Goal: Information Seeking & Learning: Check status

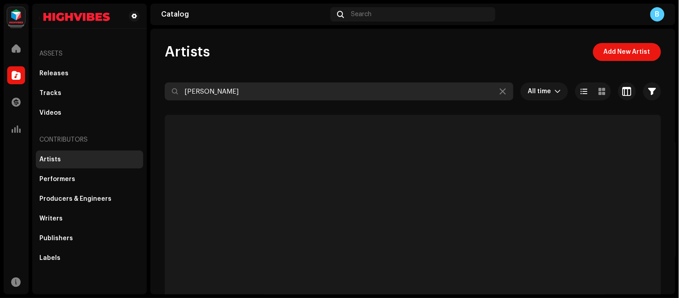
click at [257, 95] on input "Adepoju Oluwatobi" at bounding box center [339, 91] width 349 height 18
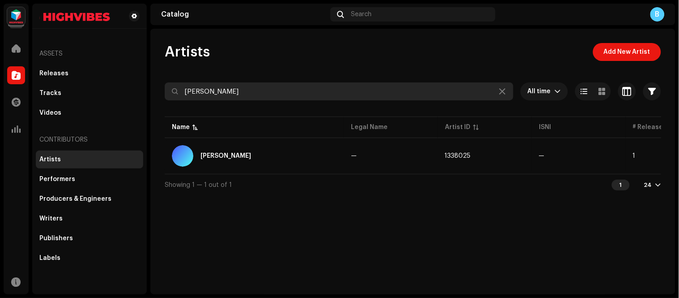
paste input "DSY Vibes"
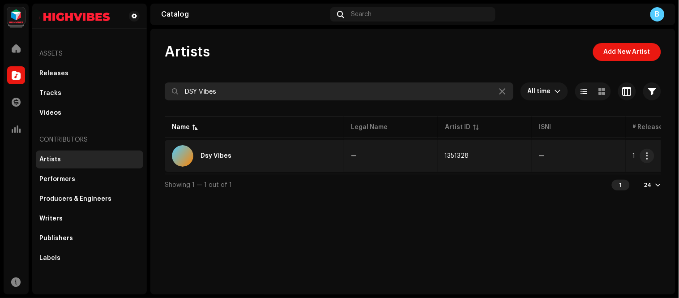
type input "DSY Vibes"
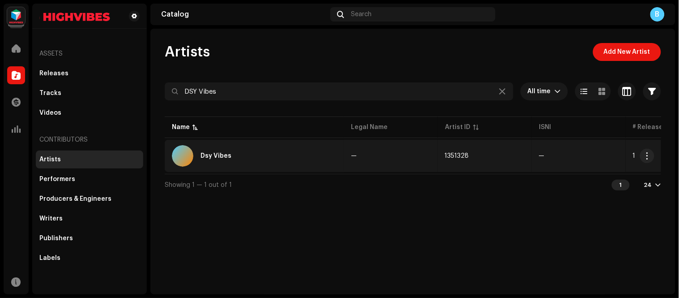
click at [299, 157] on div "Dsy Vibes" at bounding box center [254, 155] width 165 height 21
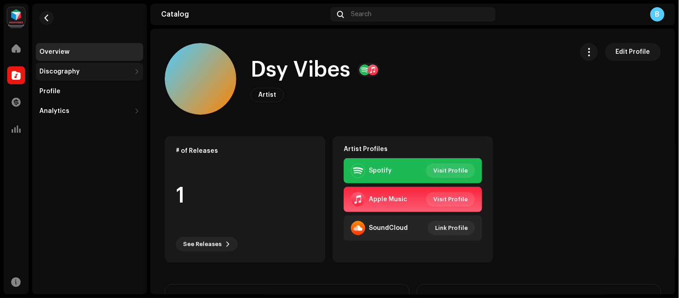
click at [137, 69] on div at bounding box center [136, 71] width 5 height 7
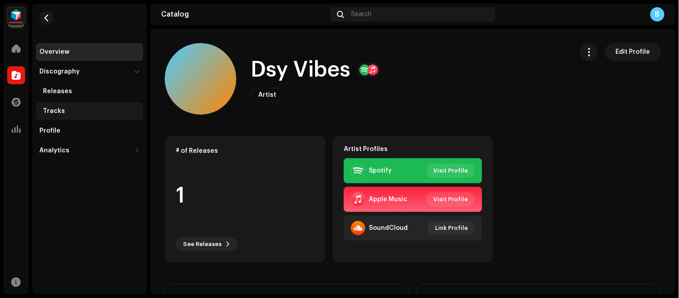
click at [66, 111] on div "Tracks" at bounding box center [91, 110] width 97 height 7
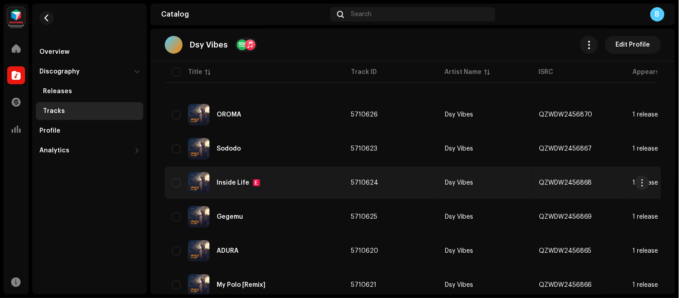
scroll to position [106, 0]
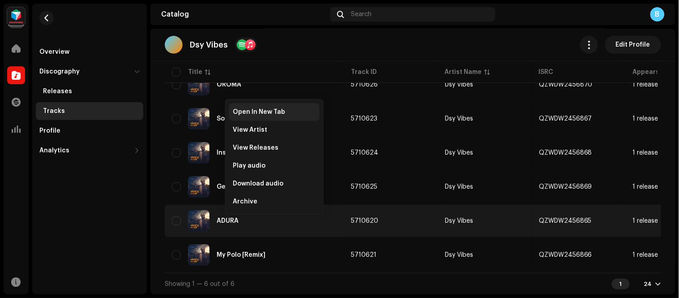
click at [258, 113] on span "Open In New Tab" at bounding box center [259, 111] width 52 height 7
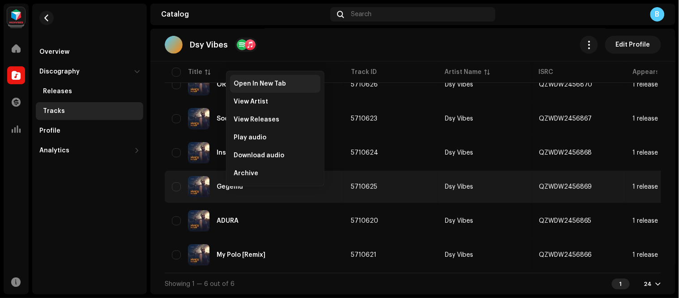
click at [256, 82] on span "Open In New Tab" at bounding box center [260, 83] width 52 height 7
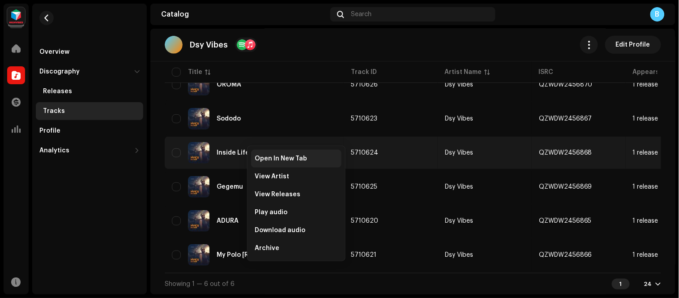
click at [281, 155] on span "Open In New Tab" at bounding box center [281, 158] width 52 height 7
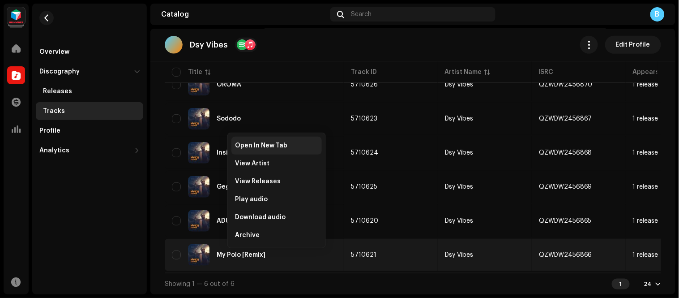
click at [270, 142] on span "Open In New Tab" at bounding box center [261, 145] width 52 height 7
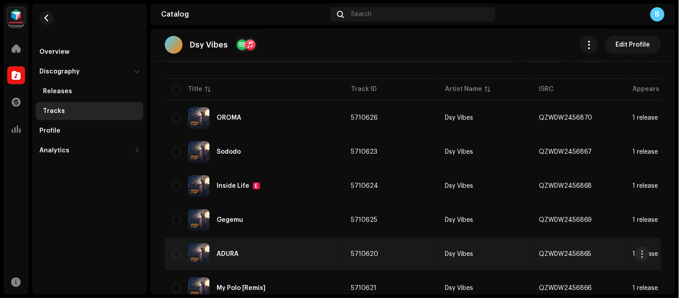
scroll to position [70, 0]
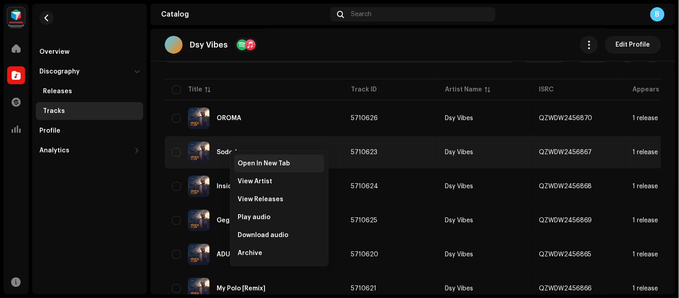
click at [267, 163] on span "Open In New Tab" at bounding box center [264, 163] width 52 height 7
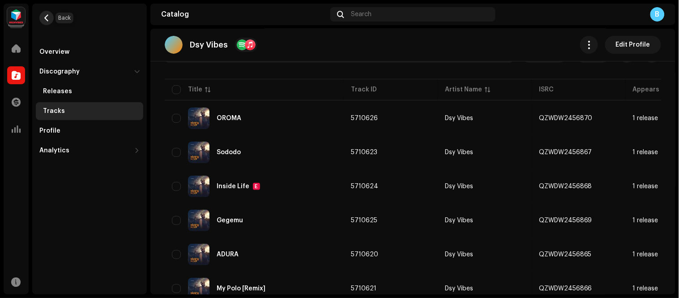
click at [48, 14] on span "button" at bounding box center [46, 17] width 7 height 7
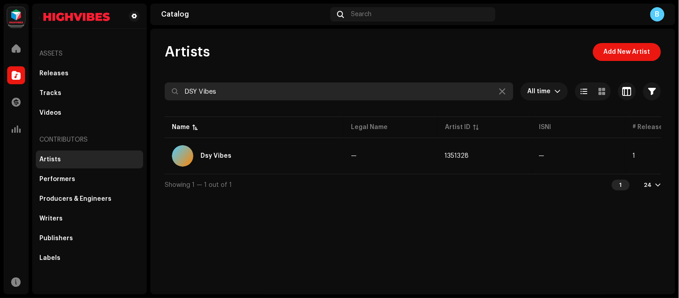
click at [243, 88] on input "DSY Vibes" at bounding box center [339, 91] width 349 height 18
paste input "Esjay"
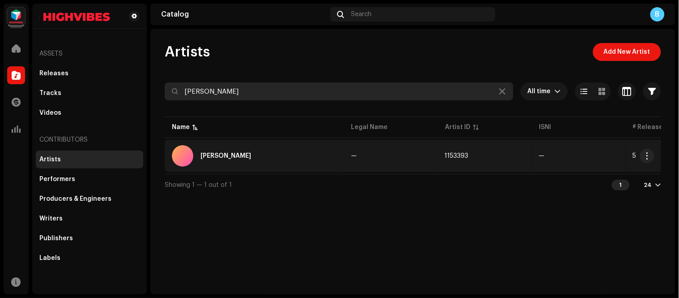
type input "Esjay"
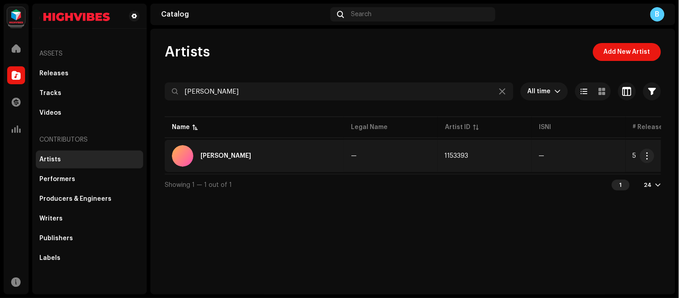
click at [295, 160] on div "Esjay" at bounding box center [254, 155] width 165 height 21
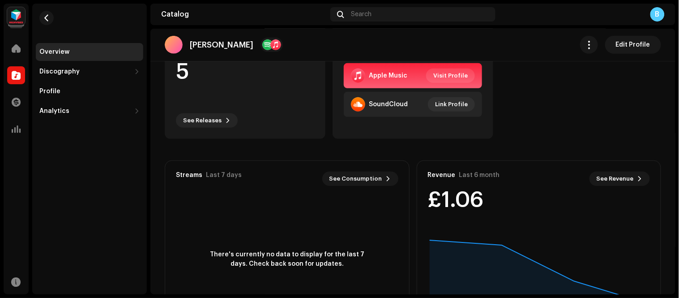
scroll to position [124, 0]
click at [121, 69] on div "Discography" at bounding box center [84, 71] width 91 height 7
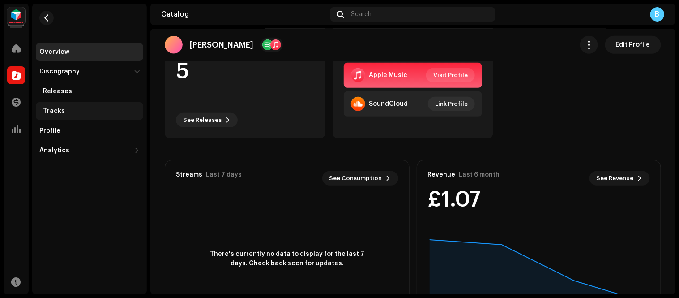
click at [69, 114] on div "Tracks" at bounding box center [91, 110] width 97 height 7
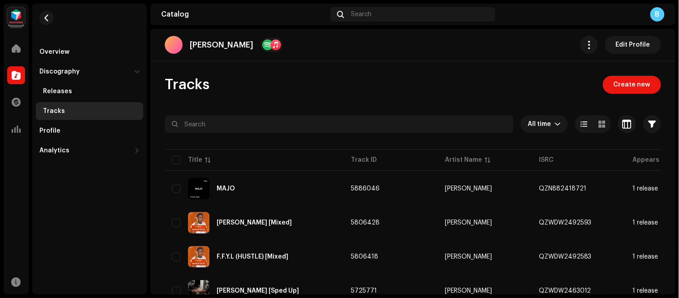
click at [347, 83] on div "Tracks Create new" at bounding box center [413, 85] width 497 height 18
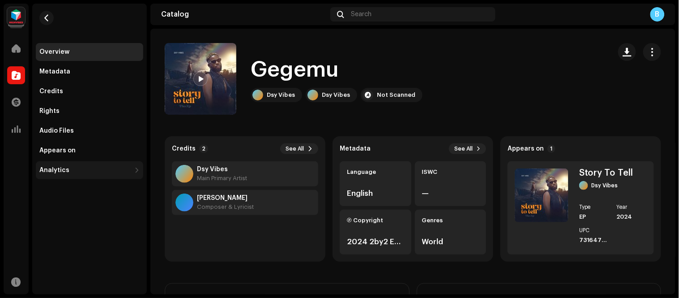
click at [106, 172] on div "Analytics" at bounding box center [84, 170] width 91 height 7
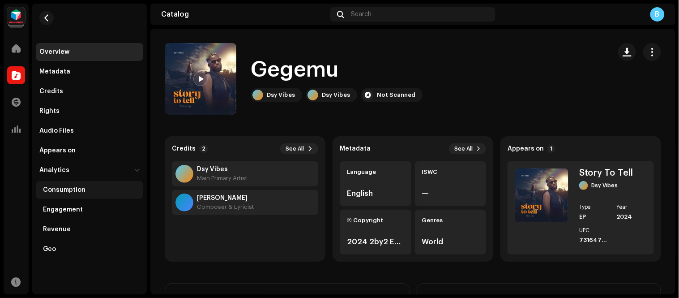
click at [64, 189] on div "Consumption" at bounding box center [64, 189] width 43 height 7
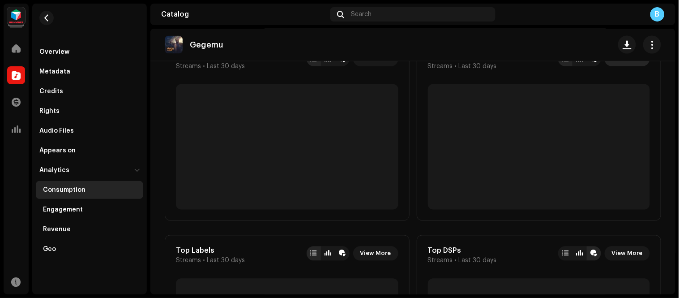
scroll to position [345, 0]
click at [628, 255] on span "View More" at bounding box center [627, 253] width 31 height 18
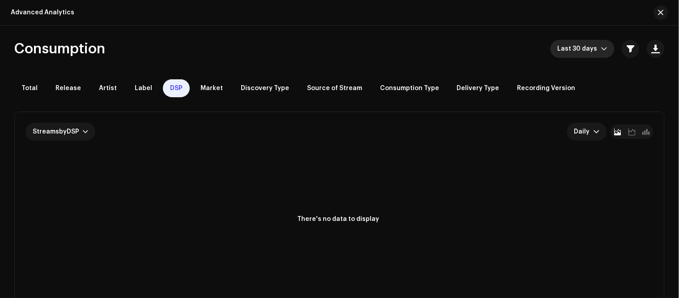
click at [579, 53] on span "Last 30 days" at bounding box center [579, 49] width 43 height 18
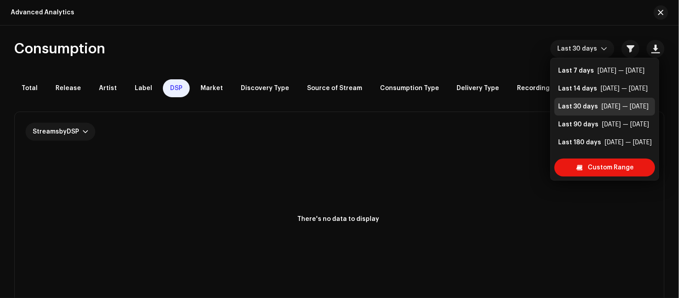
click at [484, 45] on div "Consumption Last 30 days" at bounding box center [339, 49] width 651 height 18
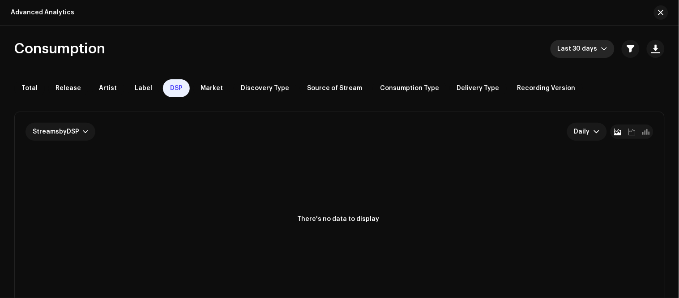
click at [590, 43] on span "Last 30 days" at bounding box center [579, 49] width 43 height 18
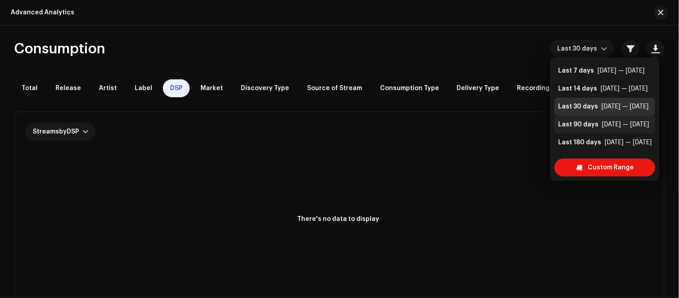
click at [566, 127] on div "Last 90 days" at bounding box center [579, 124] width 40 height 9
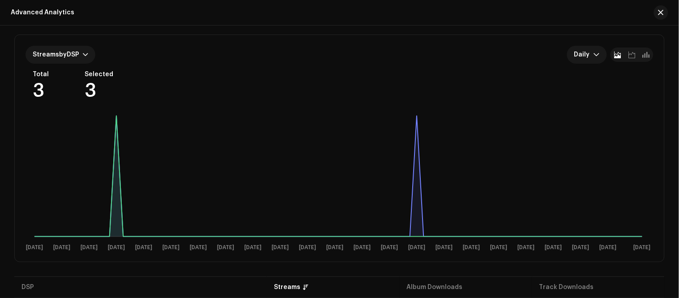
scroll to position [77, 0]
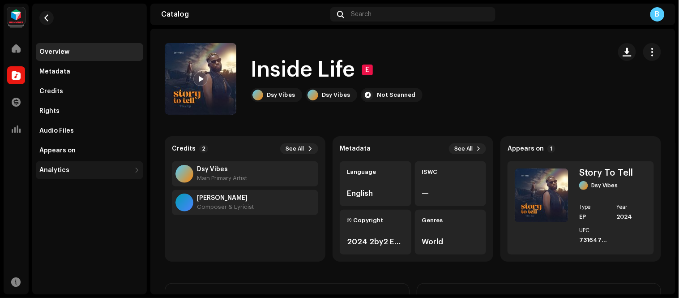
click at [135, 172] on div at bounding box center [136, 170] width 5 height 7
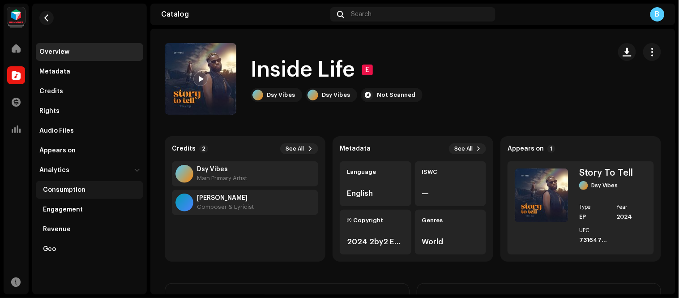
click at [73, 191] on div "Consumption" at bounding box center [64, 189] width 43 height 7
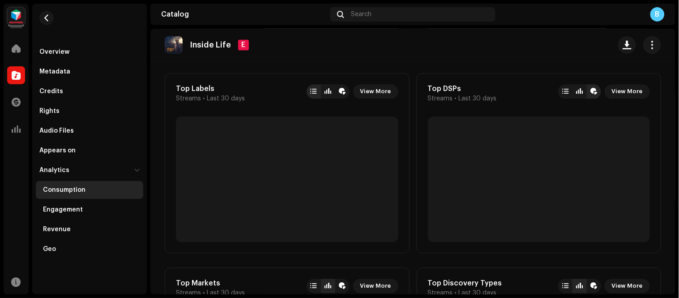
scroll to position [509, 0]
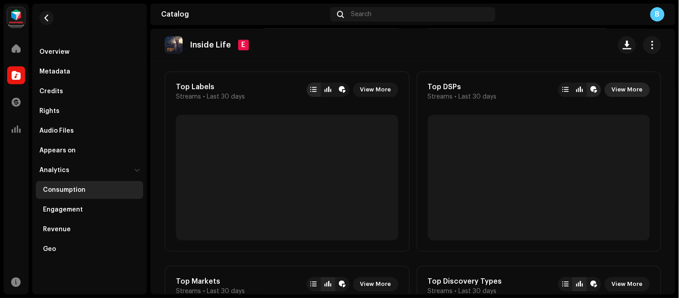
click at [628, 93] on span "View More" at bounding box center [627, 90] width 31 height 18
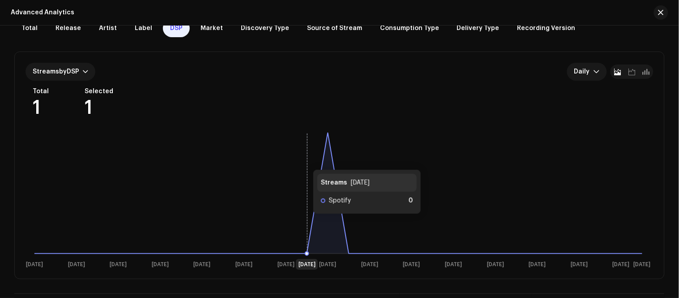
scroll to position [60, 0]
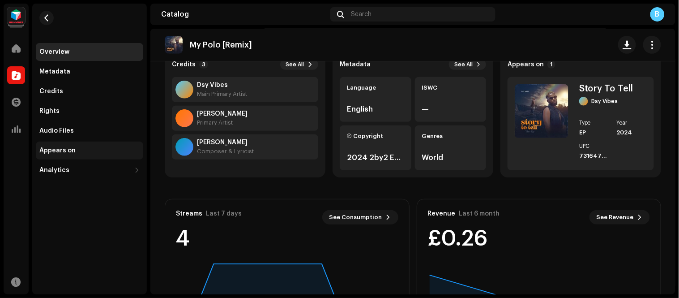
scroll to position [85, 0]
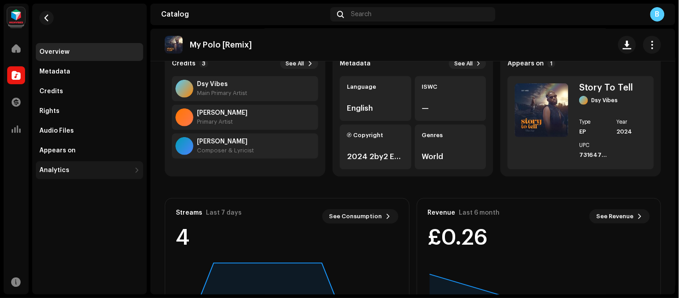
click at [138, 163] on div "Analytics" at bounding box center [89, 170] width 107 height 18
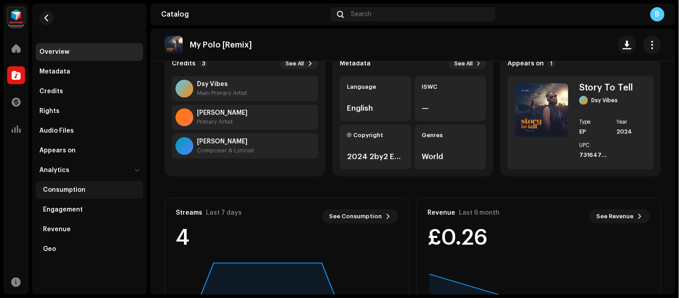
click at [74, 189] on div "Consumption" at bounding box center [64, 189] width 43 height 7
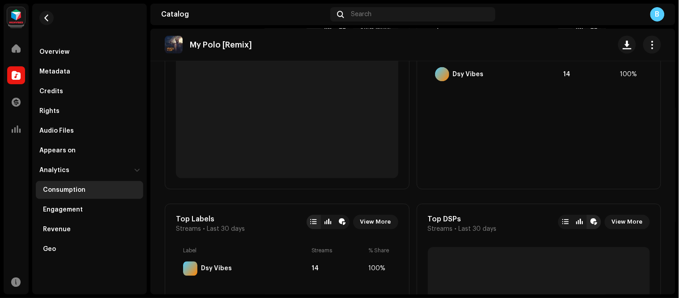
scroll to position [393, 0]
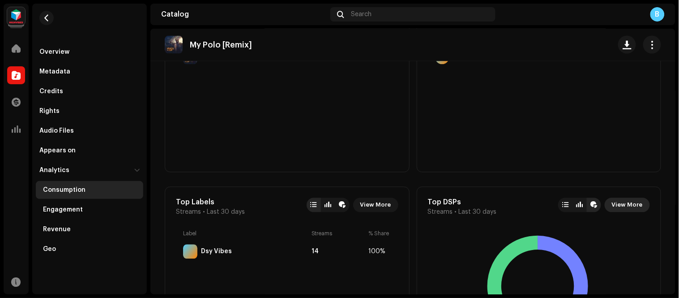
click at [624, 204] on span "View More" at bounding box center [627, 205] width 31 height 18
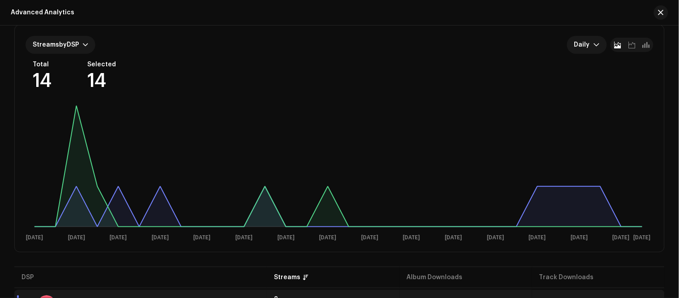
scroll to position [86, 0]
click at [9, 166] on div "Consumption Last 30 days Total Release Artist Label DSP Market Discovery Type S…" at bounding box center [339, 160] width 679 height 412
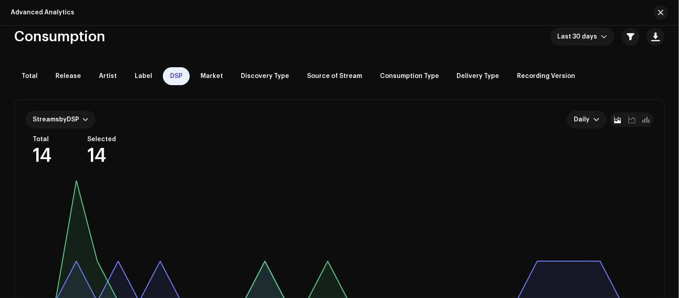
scroll to position [0, 0]
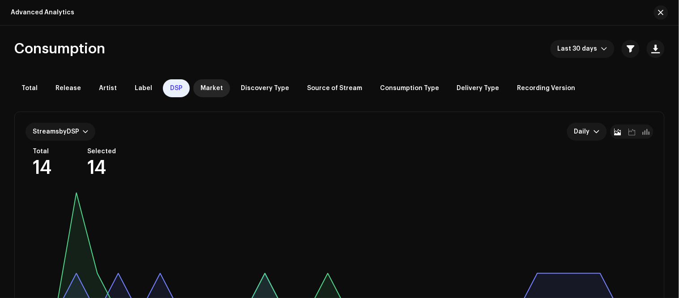
click at [205, 86] on span "Market" at bounding box center [212, 88] width 22 height 7
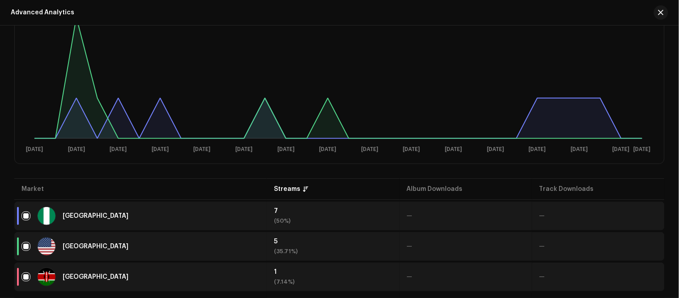
scroll to position [213, 0]
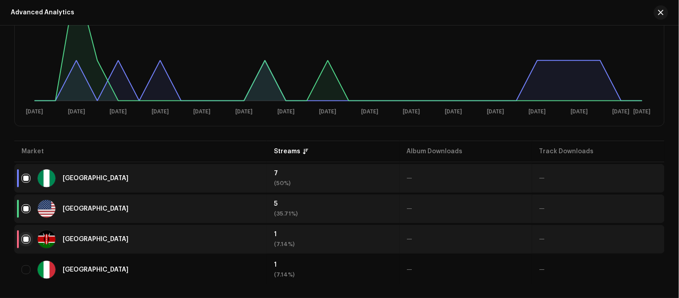
click at [25, 238] on input "checkbox" at bounding box center [25, 239] width 9 height 9
checkbox input "false"
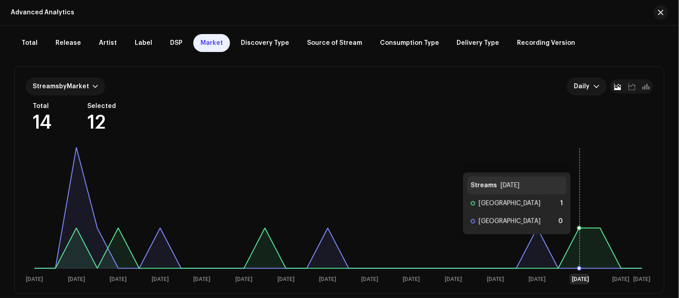
scroll to position [0, 0]
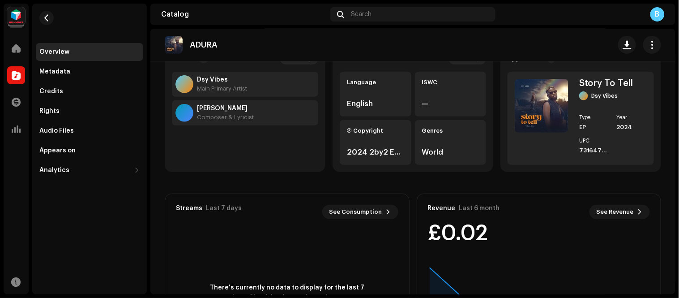
scroll to position [90, 0]
click at [111, 174] on div "Analytics" at bounding box center [89, 170] width 107 height 18
click at [67, 193] on div "Consumption" at bounding box center [64, 189] width 43 height 7
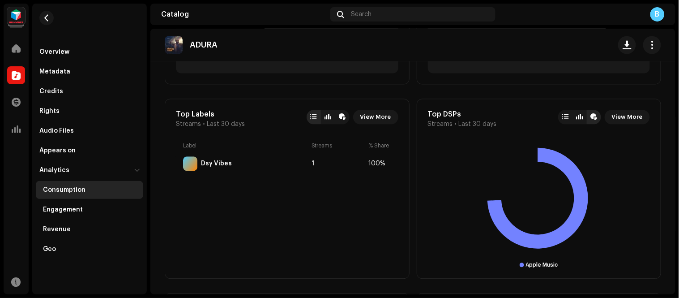
scroll to position [482, 0]
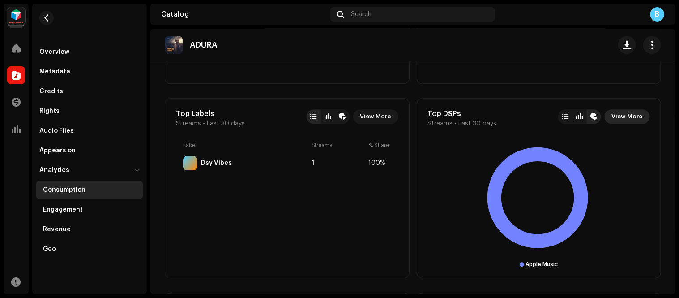
click at [612, 118] on span "View More" at bounding box center [627, 116] width 31 height 18
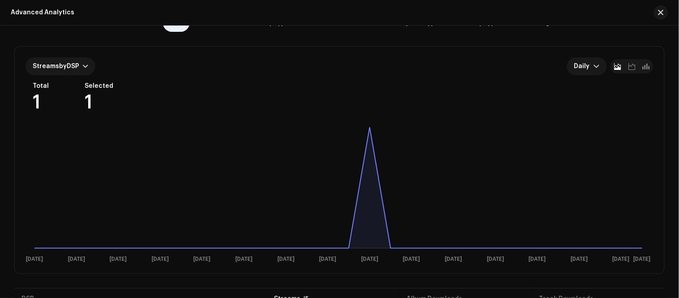
scroll to position [65, 0]
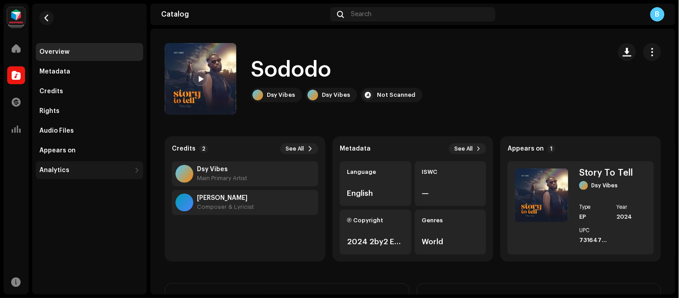
click at [134, 170] on div at bounding box center [136, 170] width 5 height 7
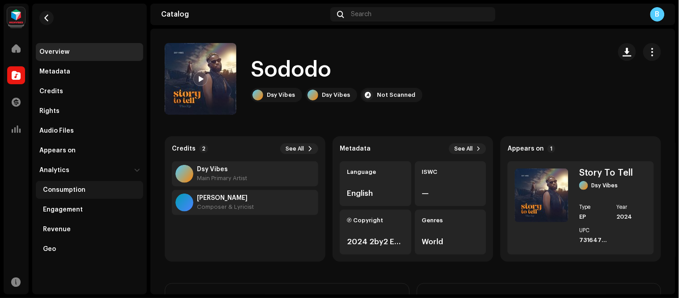
click at [68, 193] on div "Consumption" at bounding box center [64, 189] width 43 height 7
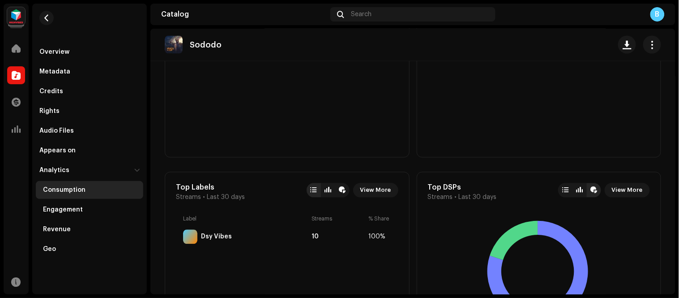
scroll to position [408, 0]
click at [615, 192] on span "View More" at bounding box center [627, 190] width 31 height 18
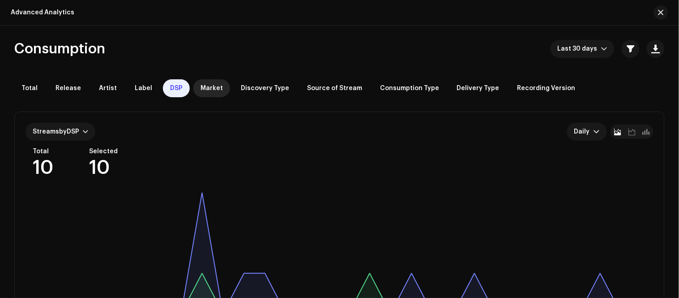
click at [205, 92] on div "Market" at bounding box center [211, 88] width 37 height 18
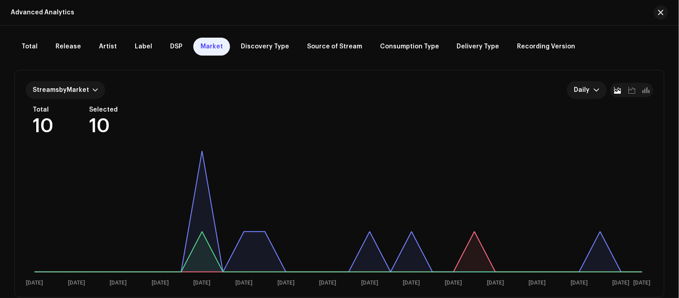
scroll to position [41, 0]
